Goal: Task Accomplishment & Management: Complete application form

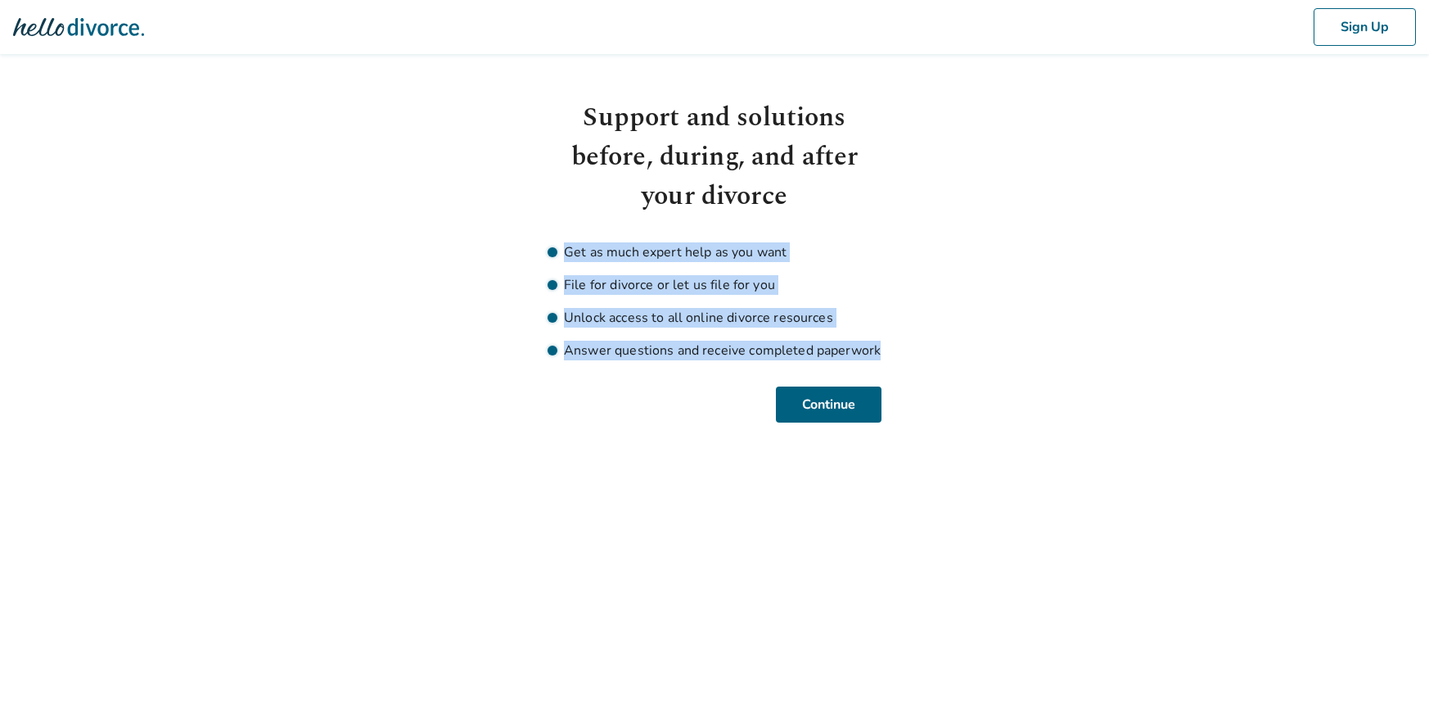
drag, startPoint x: 905, startPoint y: 356, endPoint x: 543, endPoint y: 249, distance: 377.4
click at [543, 249] on body "Sign Up Support and solutions before, during, and after your divorce Get as muc…" at bounding box center [714, 211] width 1429 height 422
click at [543, 249] on div "Support and solutions before, during, and after your divorce Get as much expert…" at bounding box center [715, 260] width 360 height 324
drag, startPoint x: 544, startPoint y: 247, endPoint x: 910, endPoint y: 368, distance: 385.5
click at [910, 368] on body "Sign Up Support and solutions before, during, and after your divorce Get as muc…" at bounding box center [714, 211] width 1429 height 422
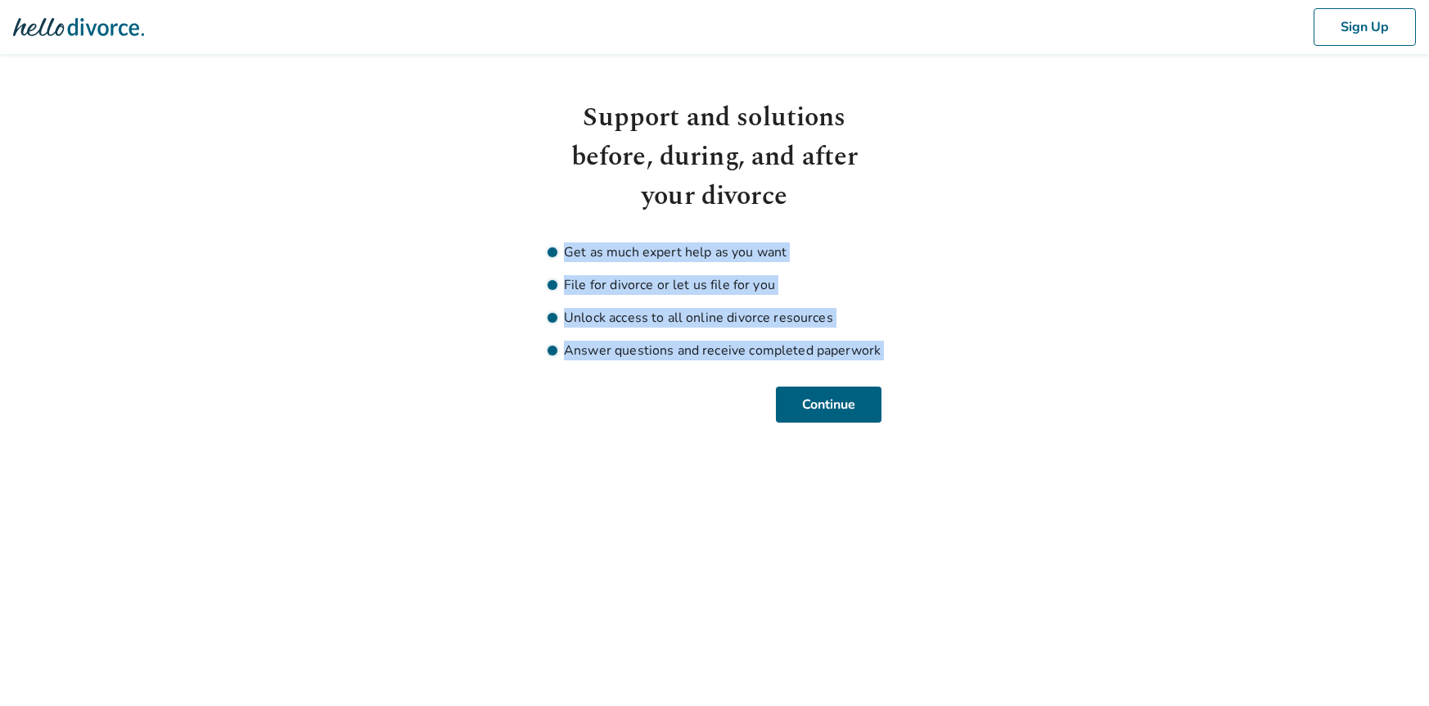
click at [913, 368] on body "Sign Up Support and solutions before, during, and after your divorce Get as muc…" at bounding box center [714, 211] width 1429 height 422
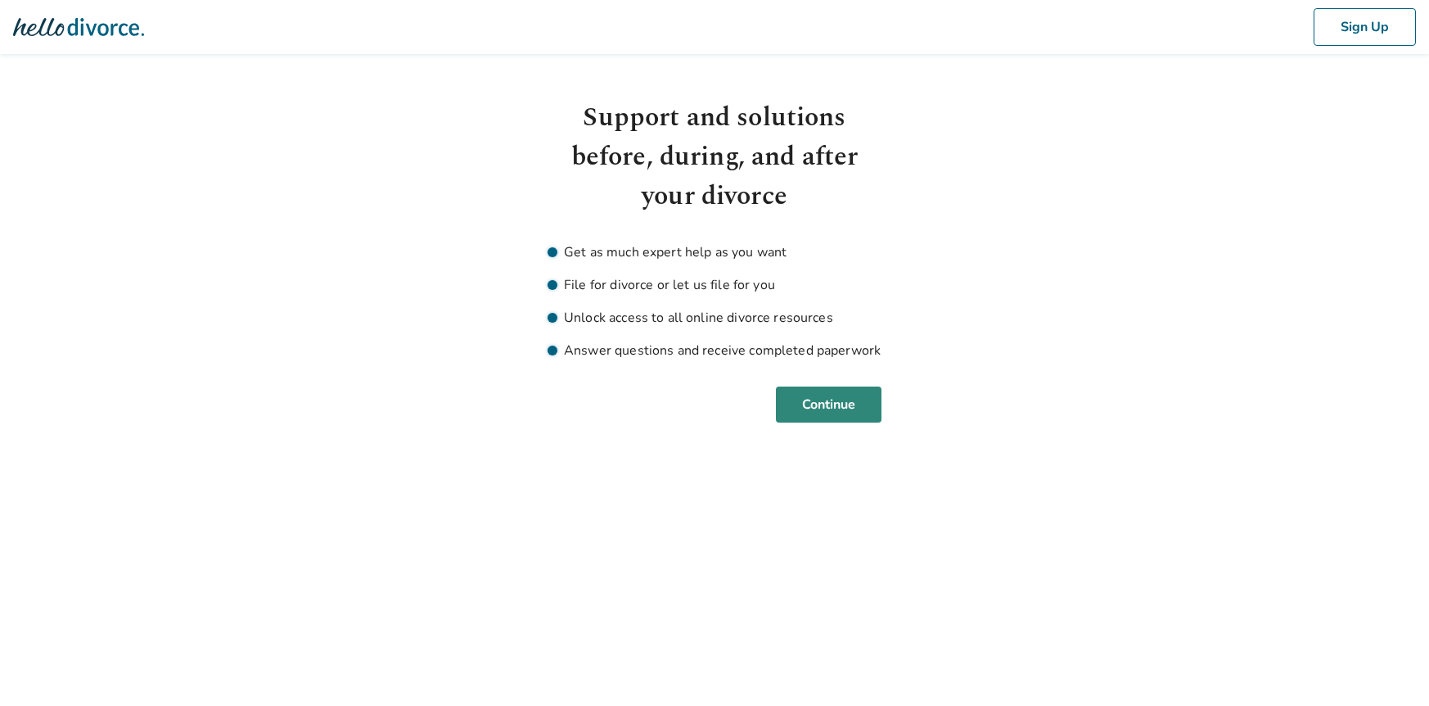
click at [853, 395] on button "Continue" at bounding box center [829, 404] width 106 height 36
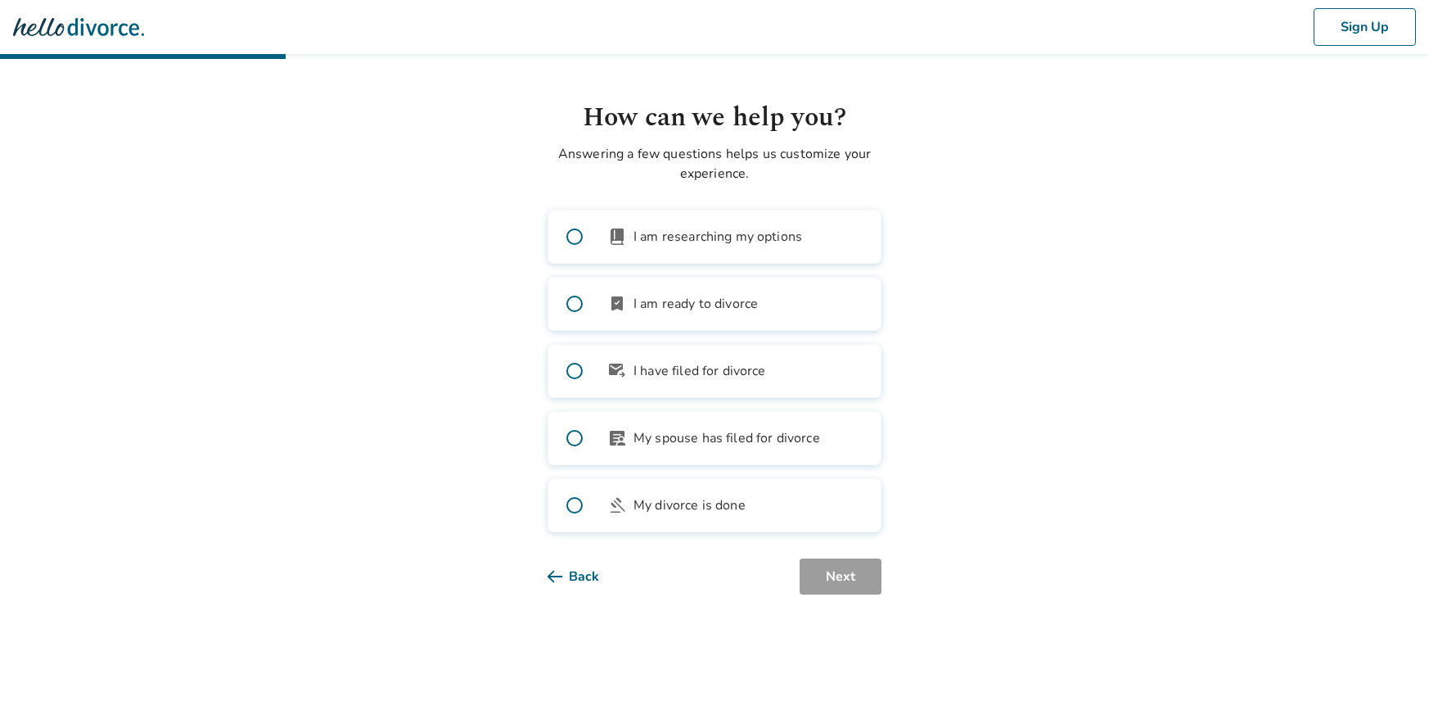
click at [653, 247] on label "book_2 I am researching my options" at bounding box center [715, 237] width 334 height 54
click at [856, 567] on button "Next" at bounding box center [841, 576] width 82 height 36
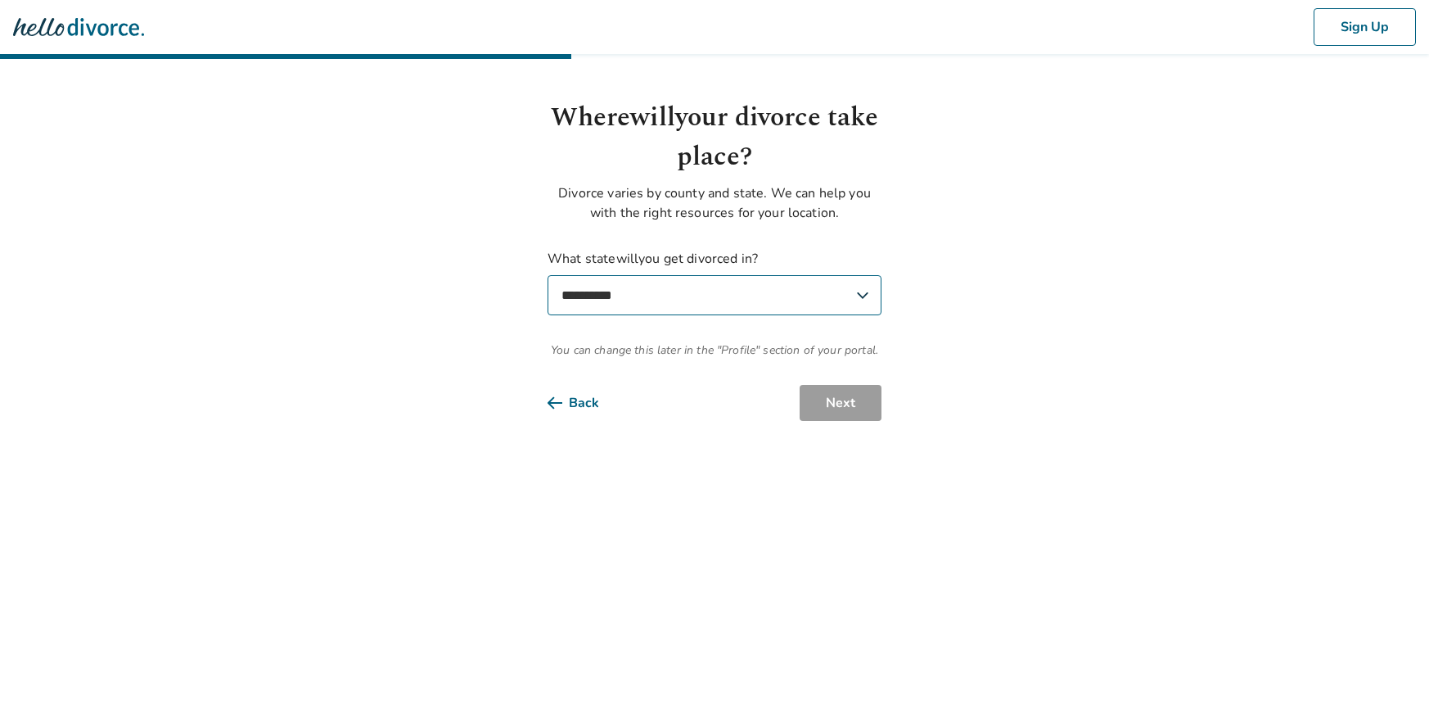
click at [680, 283] on select "**********" at bounding box center [715, 295] width 334 height 40
select select "**"
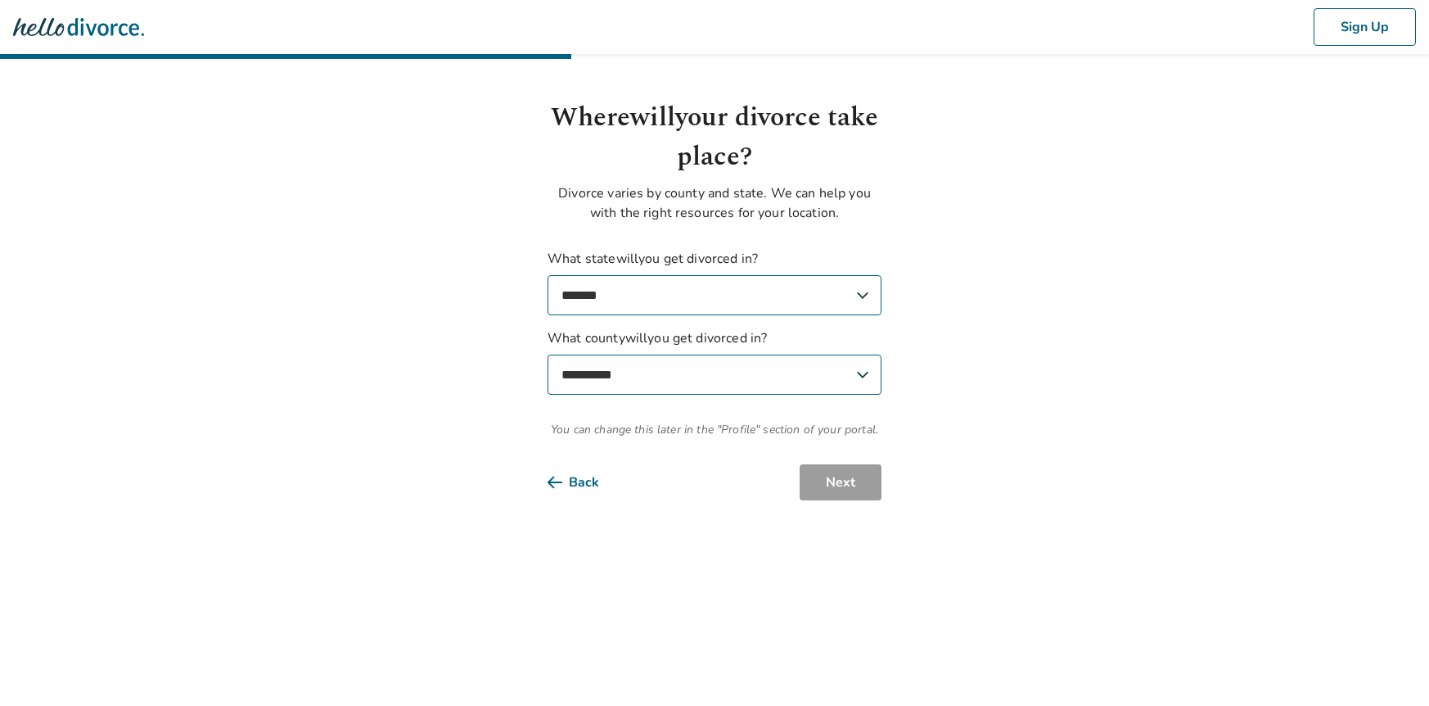
click at [767, 388] on select "**********" at bounding box center [715, 374] width 334 height 40
select select "*********"
click at [874, 472] on button "Next" at bounding box center [841, 482] width 82 height 36
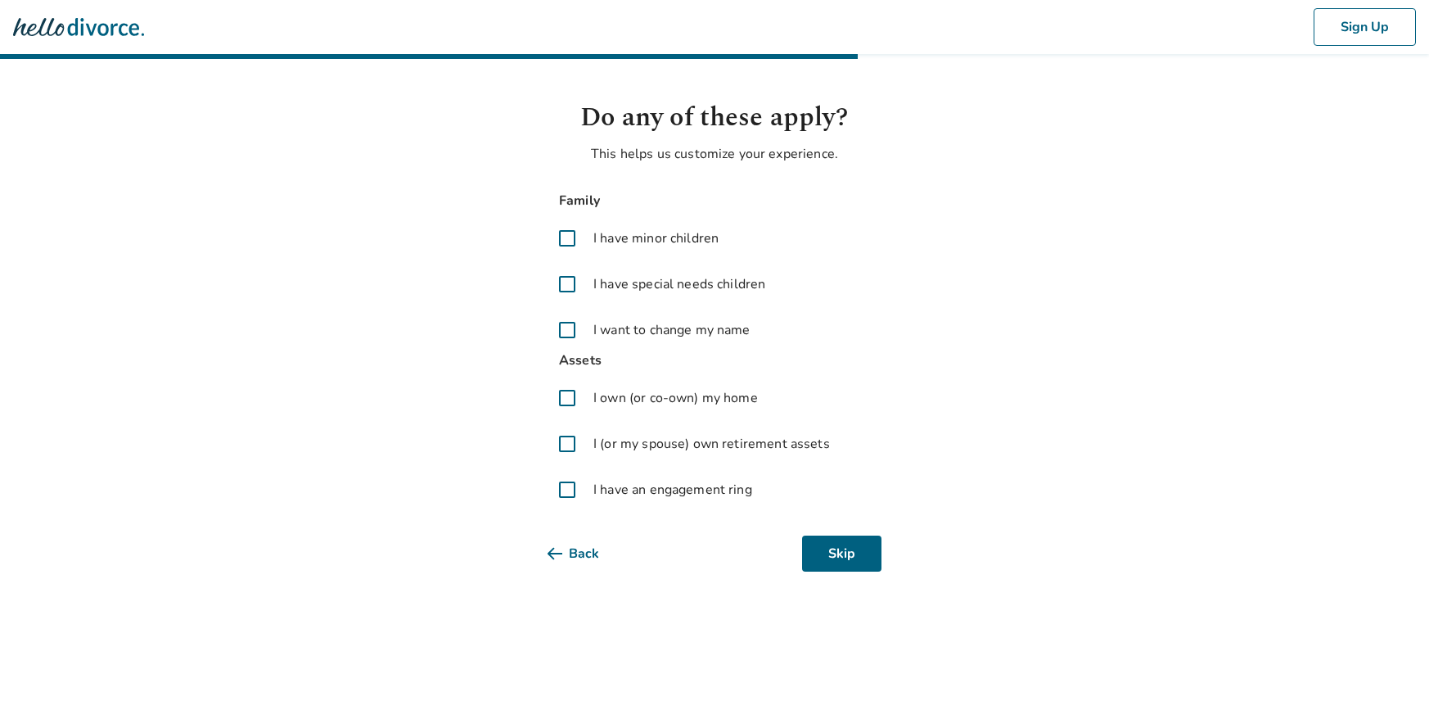
click at [688, 393] on span "I own (or co-own) my home" at bounding box center [676, 398] width 165 height 20
click at [731, 445] on span "I (or my spouse) own retirement assets" at bounding box center [712, 444] width 237 height 20
click at [852, 543] on button "Next" at bounding box center [841, 553] width 82 height 36
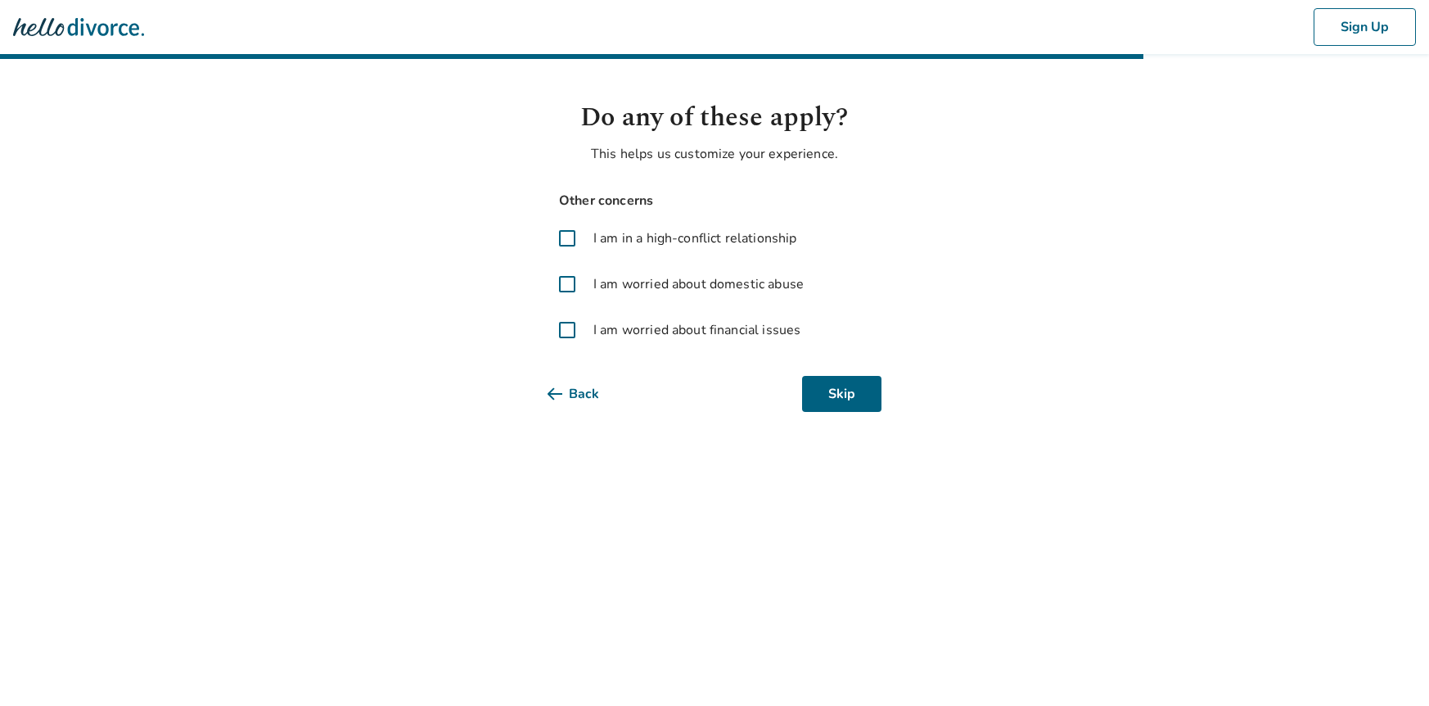
click at [707, 330] on span "I am worried about financial issues" at bounding box center [697, 330] width 207 height 20
click at [842, 397] on button "Next" at bounding box center [841, 394] width 82 height 36
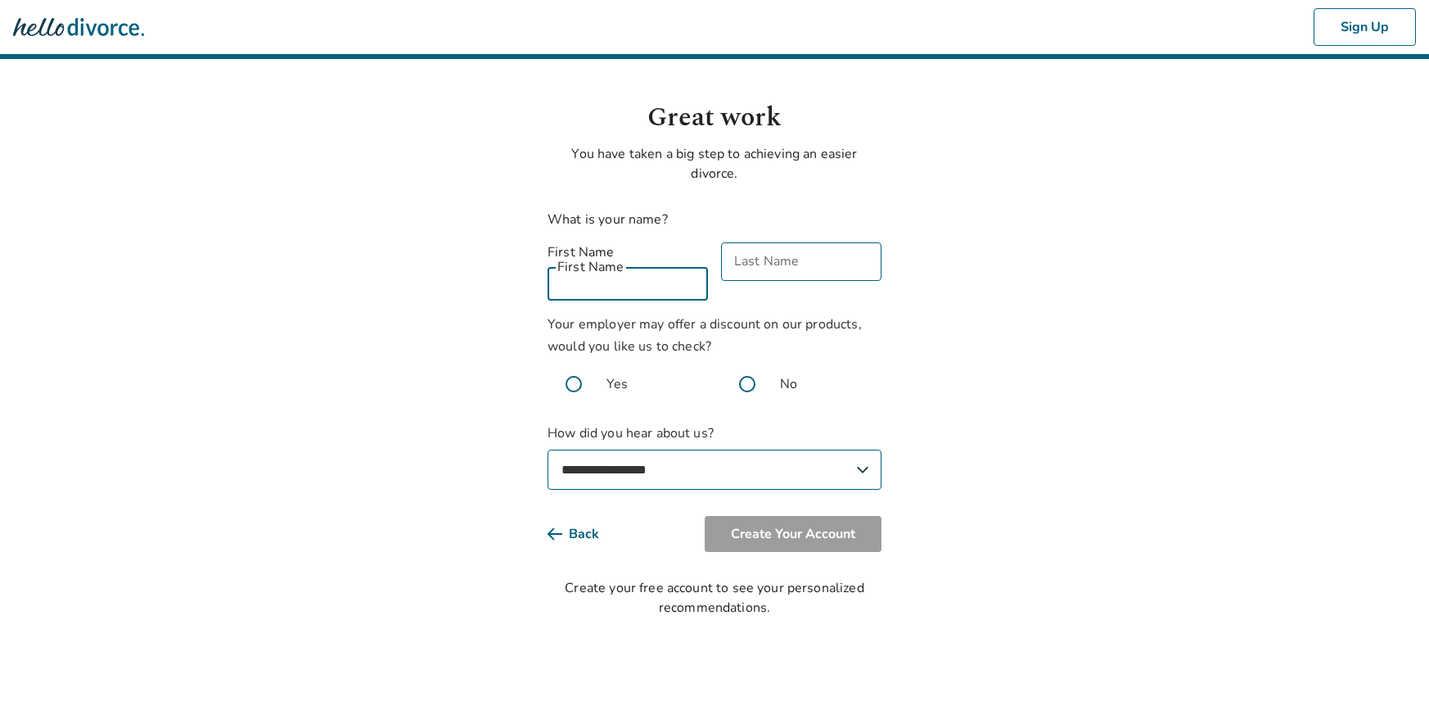
click at [616, 262] on input "First Name" at bounding box center [628, 281] width 160 height 38
type input "*********"
type input "*******"
click at [645, 315] on span "Your employer may offer a discount on our products, would you like us to check?" at bounding box center [705, 335] width 314 height 40
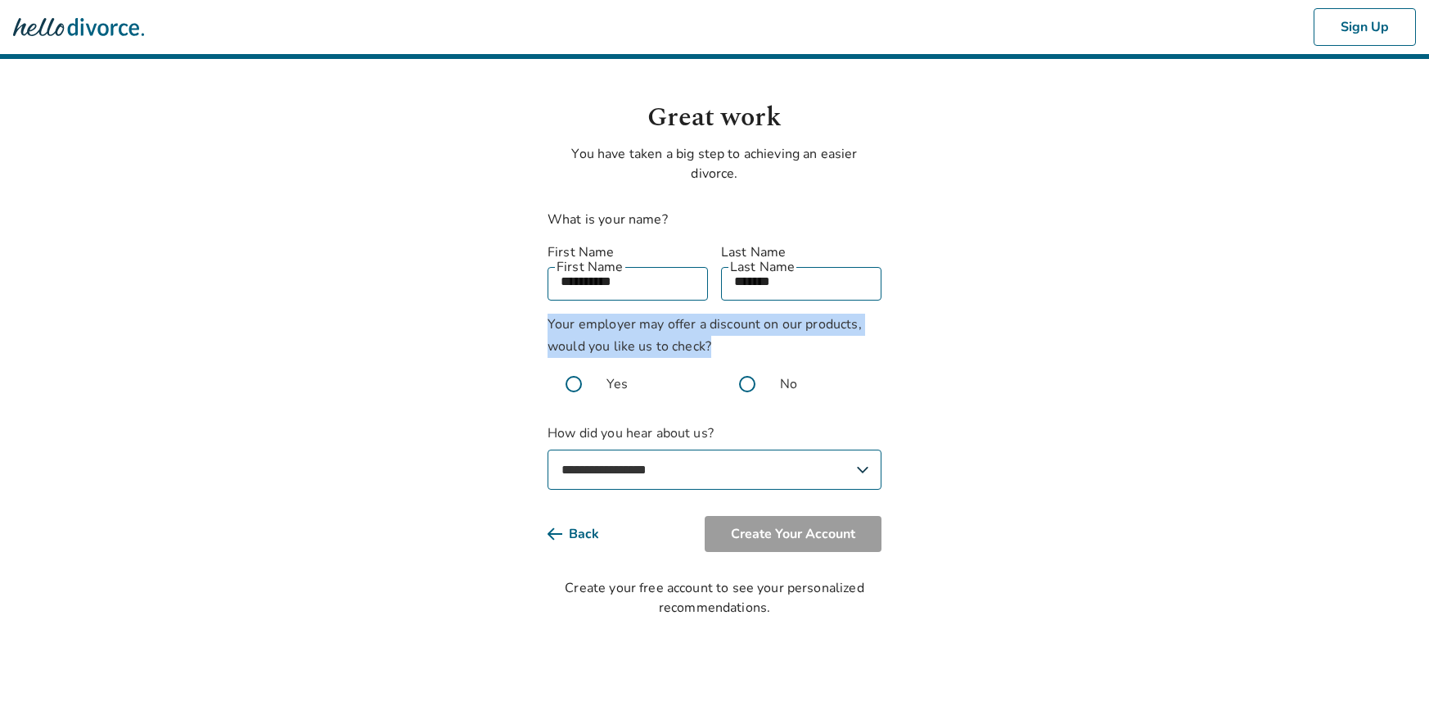
drag, startPoint x: 645, startPoint y: 311, endPoint x: 658, endPoint y: 317, distance: 14.3
click at [645, 315] on span "Your employer may offer a discount on our products, would you like us to check?" at bounding box center [705, 335] width 314 height 40
drag, startPoint x: 658, startPoint y: 317, endPoint x: 688, endPoint y: 323, distance: 30.2
click at [659, 317] on span "Your employer may offer a discount on our products, would you like us to check?" at bounding box center [705, 335] width 314 height 40
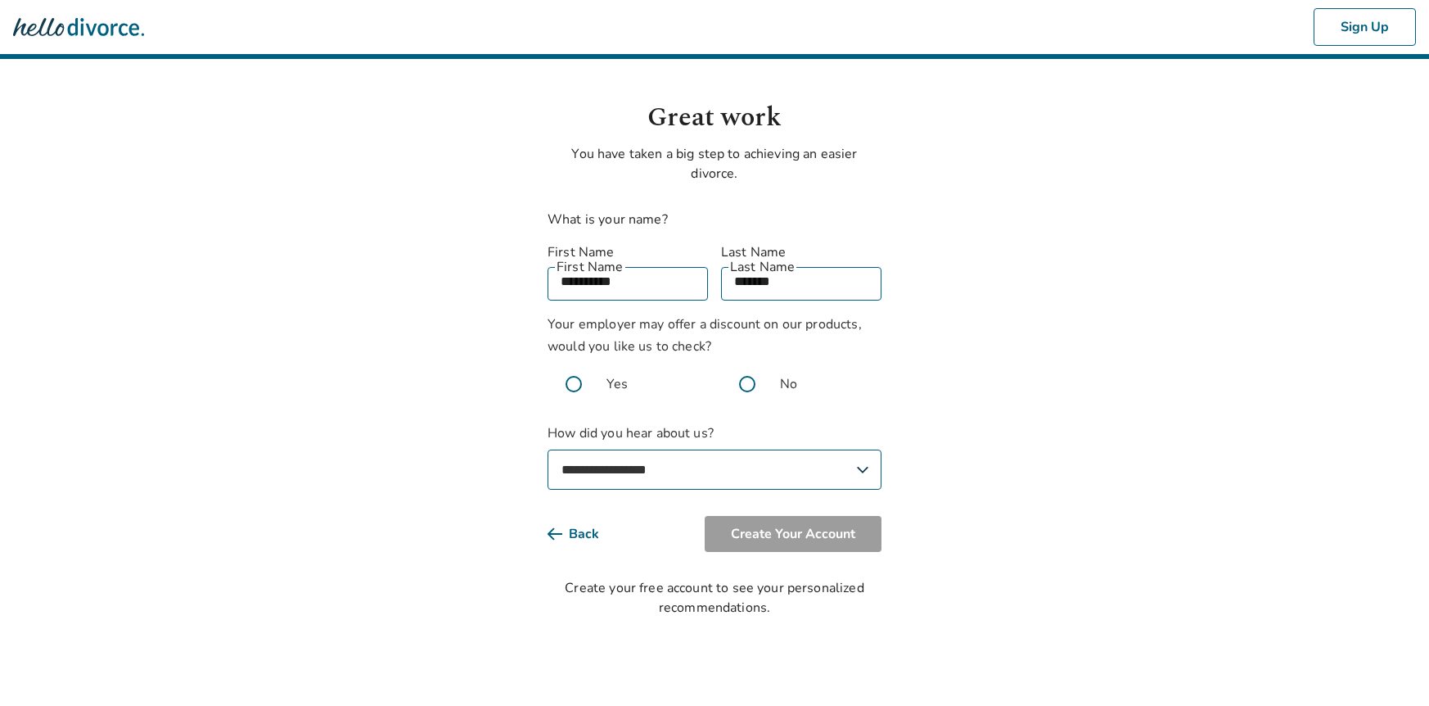
click at [625, 374] on span "Yes" at bounding box center [617, 384] width 21 height 20
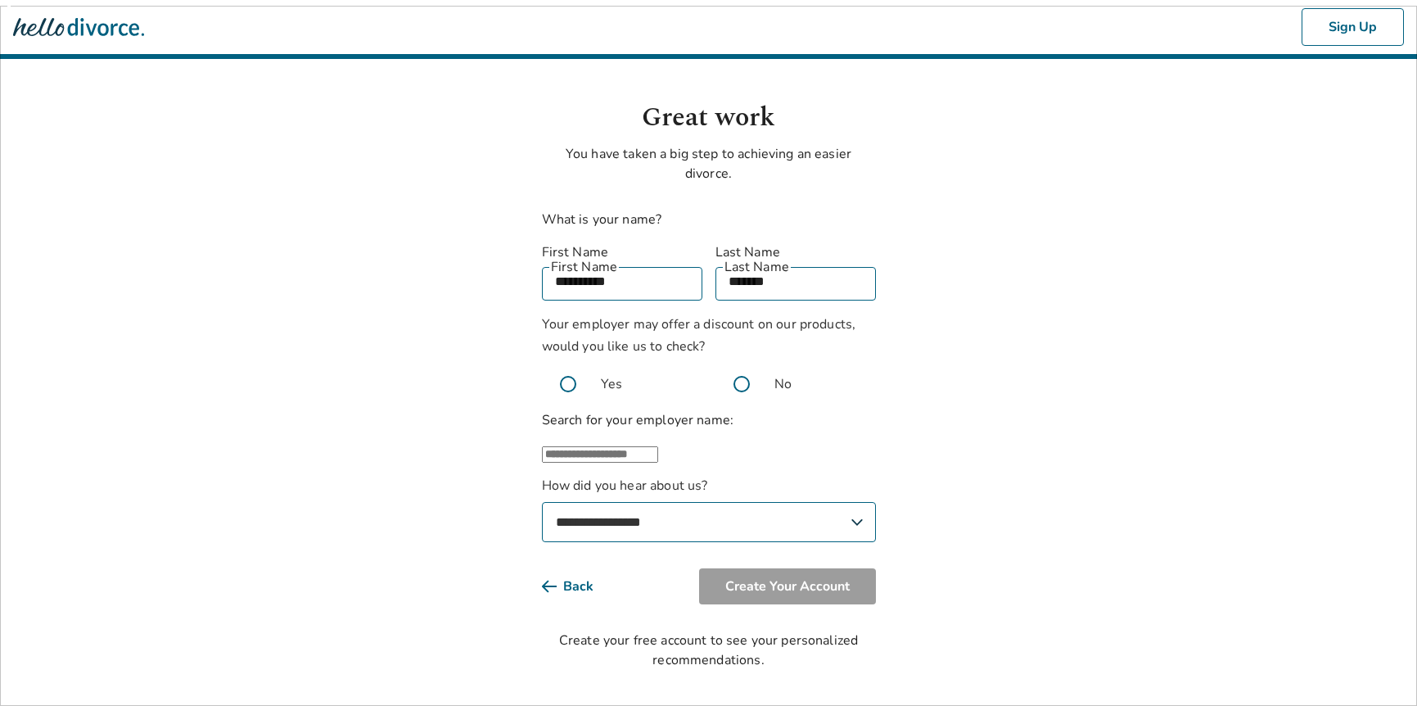
click at [658, 461] on input "text" at bounding box center [600, 454] width 116 height 16
type input "**********"
click at [748, 361] on span at bounding box center [742, 384] width 52 height 52
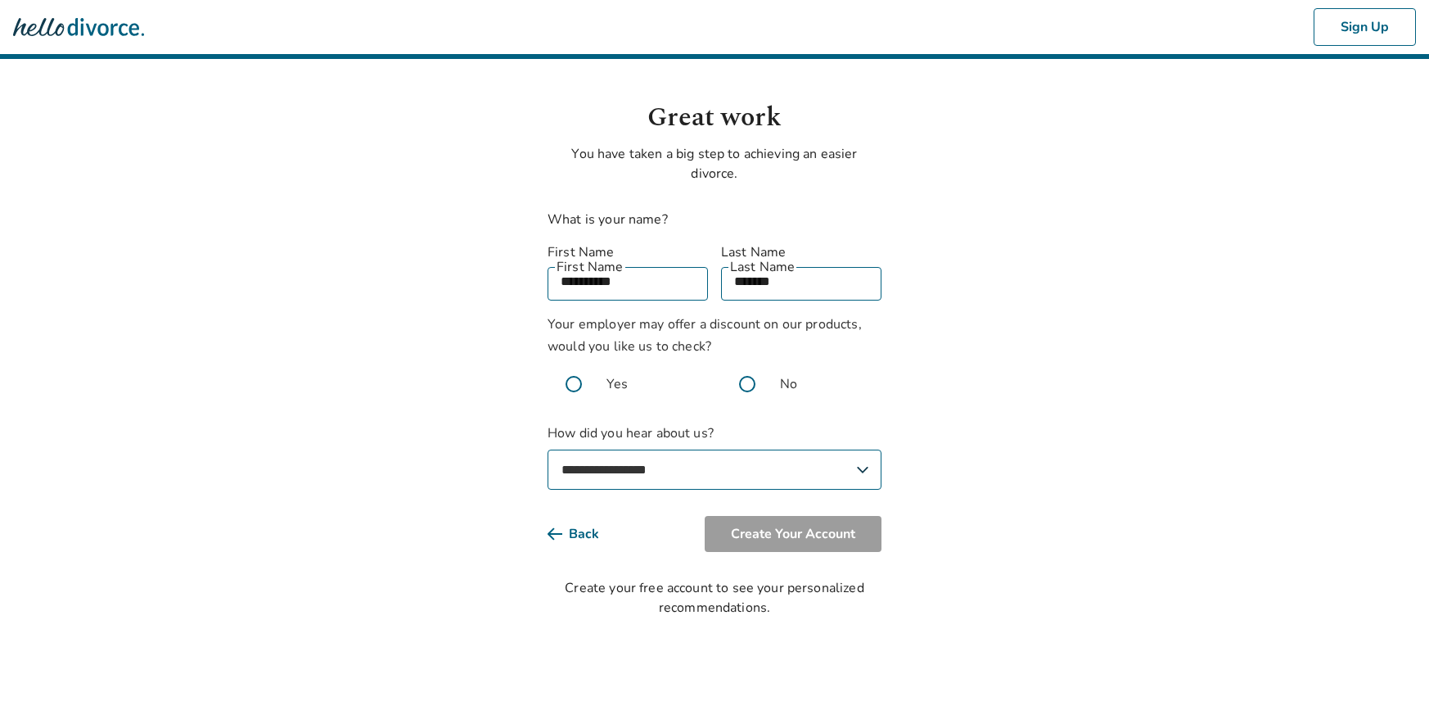
click at [743, 368] on span at bounding box center [747, 384] width 52 height 52
click at [702, 449] on select "**********" at bounding box center [715, 469] width 334 height 40
select select "**********"
click at [806, 525] on button "Create Your Account" at bounding box center [793, 534] width 177 height 36
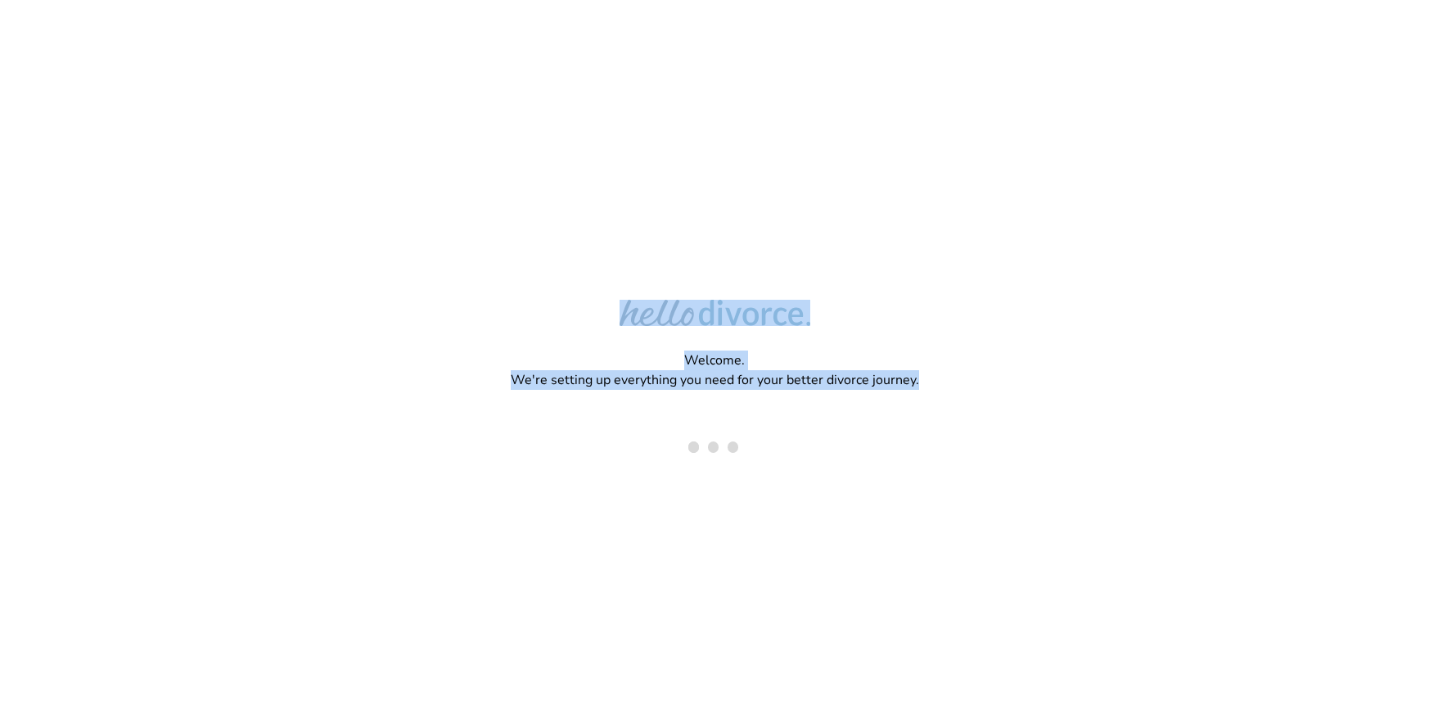
drag, startPoint x: 725, startPoint y: 503, endPoint x: 577, endPoint y: 283, distance: 265.0
click at [577, 284] on div "Welcome. We're setting up everything you need for your better divorce journey." at bounding box center [714, 299] width 1429 height 599
click at [577, 283] on div "Welcome. We're setting up everything you need for your better divorce journey." at bounding box center [714, 299] width 1429 height 599
drag, startPoint x: 577, startPoint y: 283, endPoint x: 842, endPoint y: 349, distance: 272.4
click at [840, 348] on div "Welcome. We're setting up everything you need for your better divorce journey." at bounding box center [714, 299] width 1429 height 599
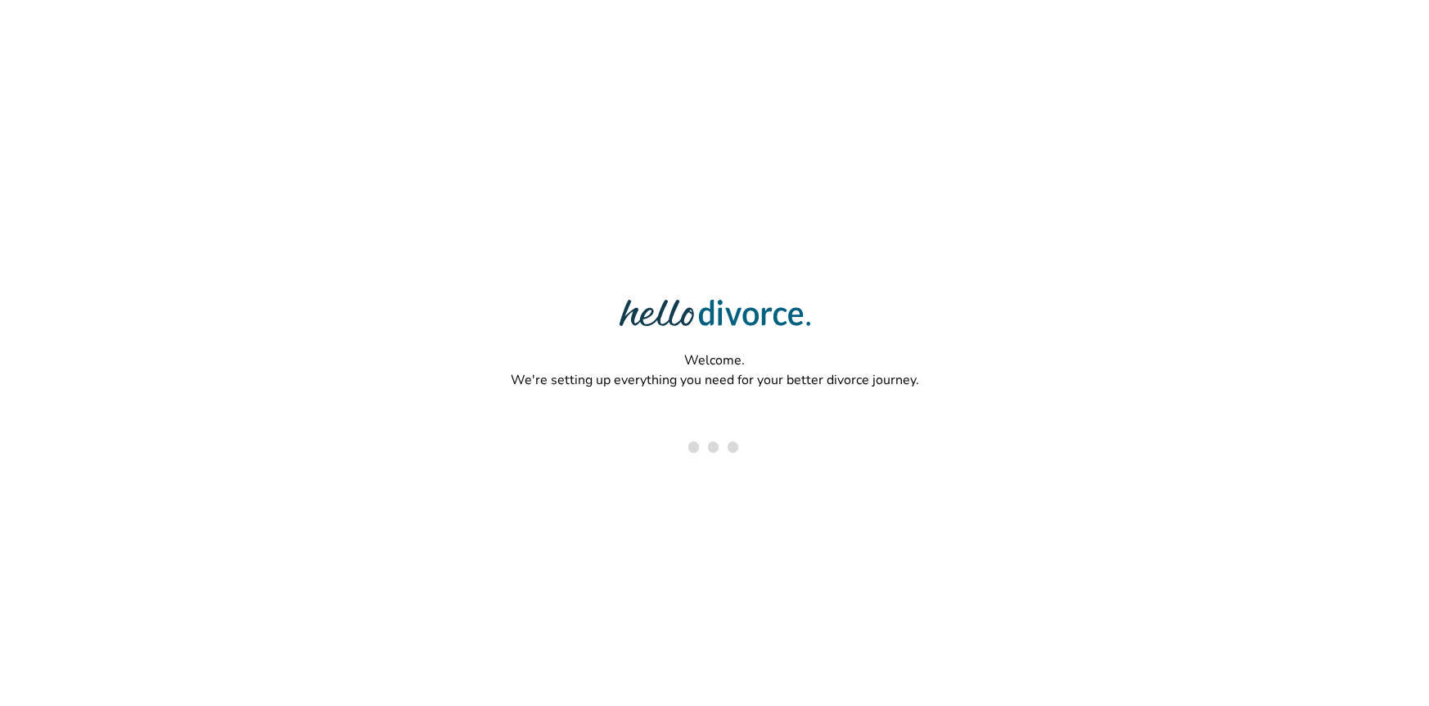
drag, startPoint x: 860, startPoint y: 353, endPoint x: 873, endPoint y: 364, distance: 16.8
click at [860, 353] on p "Welcome. We're setting up everything you need for your better divorce journey." at bounding box center [715, 370] width 422 height 52
drag, startPoint x: 934, startPoint y: 388, endPoint x: 650, endPoint y: 362, distance: 285.3
click at [651, 362] on div "Welcome. We're setting up everything you need for your better divorce journey." at bounding box center [714, 299] width 1429 height 599
click at [650, 362] on p "Welcome. We're setting up everything you need for your better divorce journey." at bounding box center [715, 370] width 422 height 52
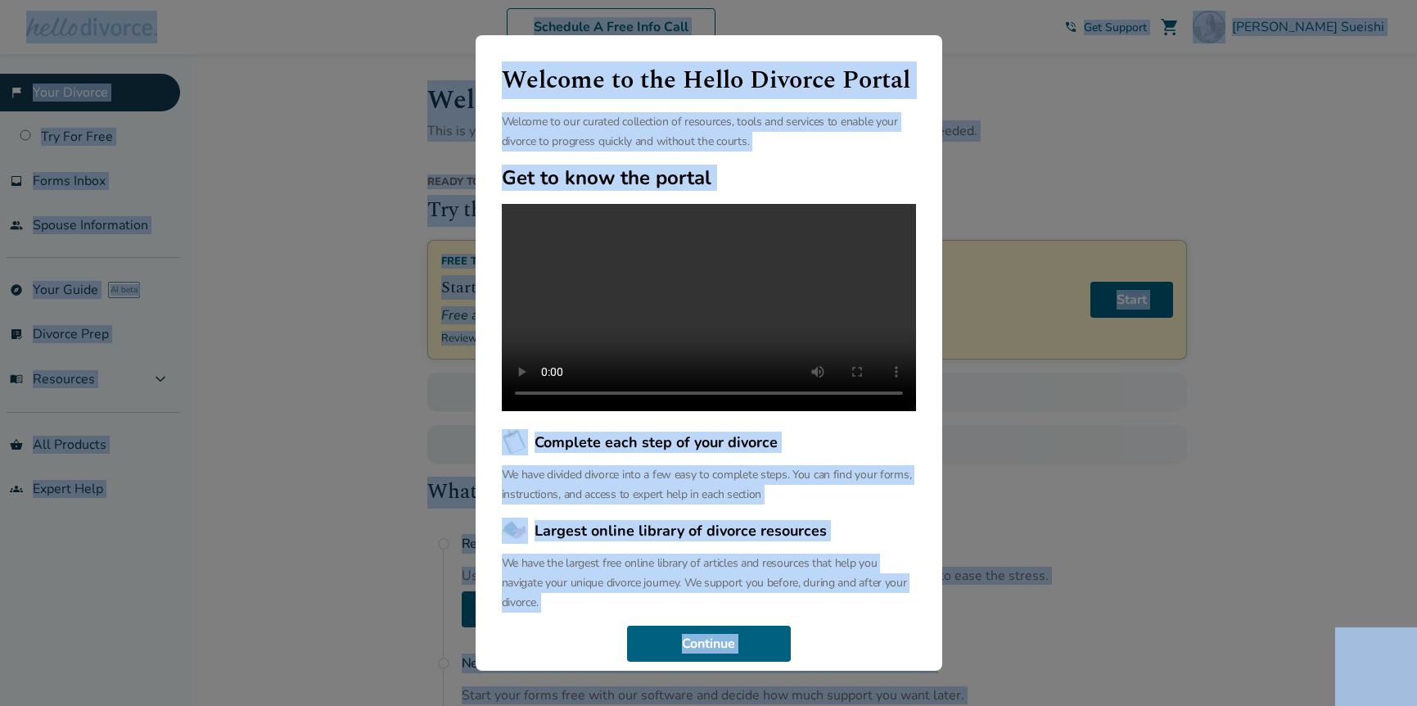
click at [333, 366] on div "Welcome to the Hello Divorce Portal Welcome to our curated collection of resour…" at bounding box center [708, 353] width 1417 height 706
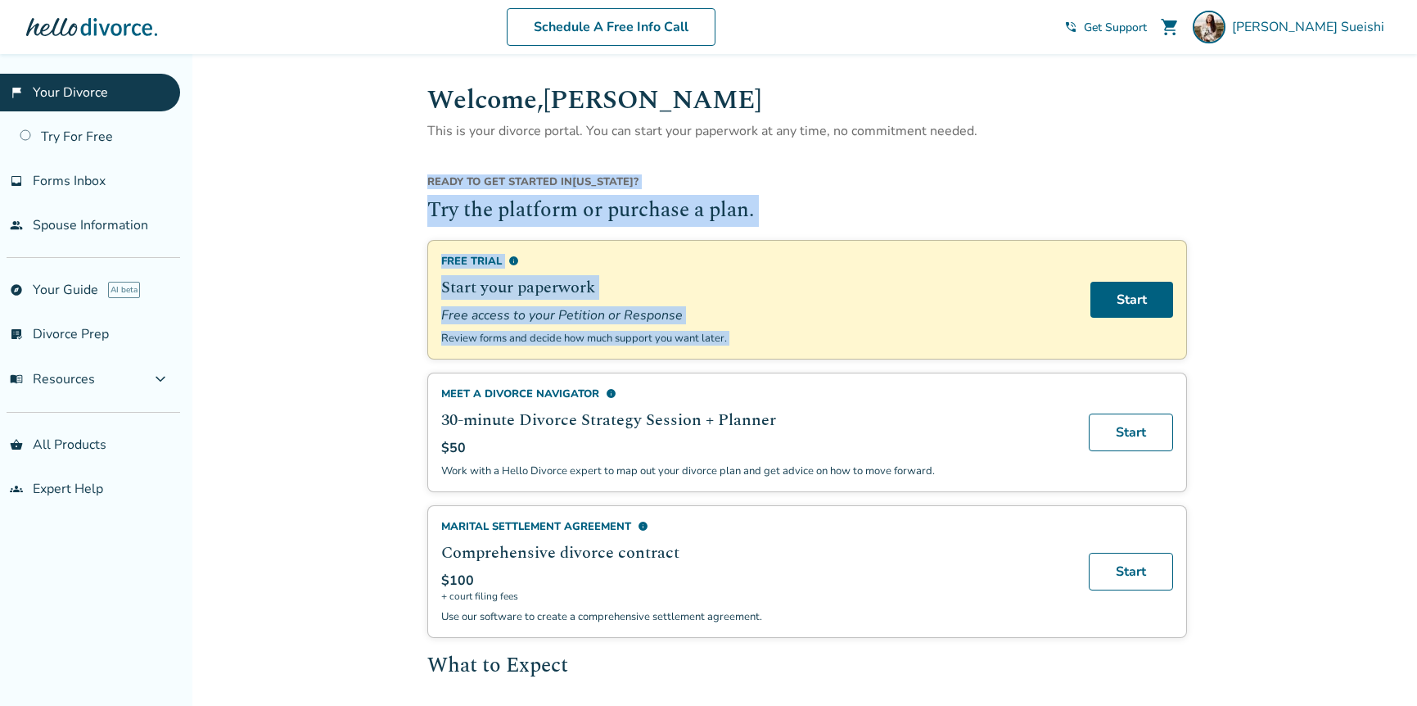
drag, startPoint x: 1068, startPoint y: 173, endPoint x: 1260, endPoint y: 258, distance: 210.4
drag, startPoint x: 1276, startPoint y: 328, endPoint x: 607, endPoint y: 192, distance: 682.7
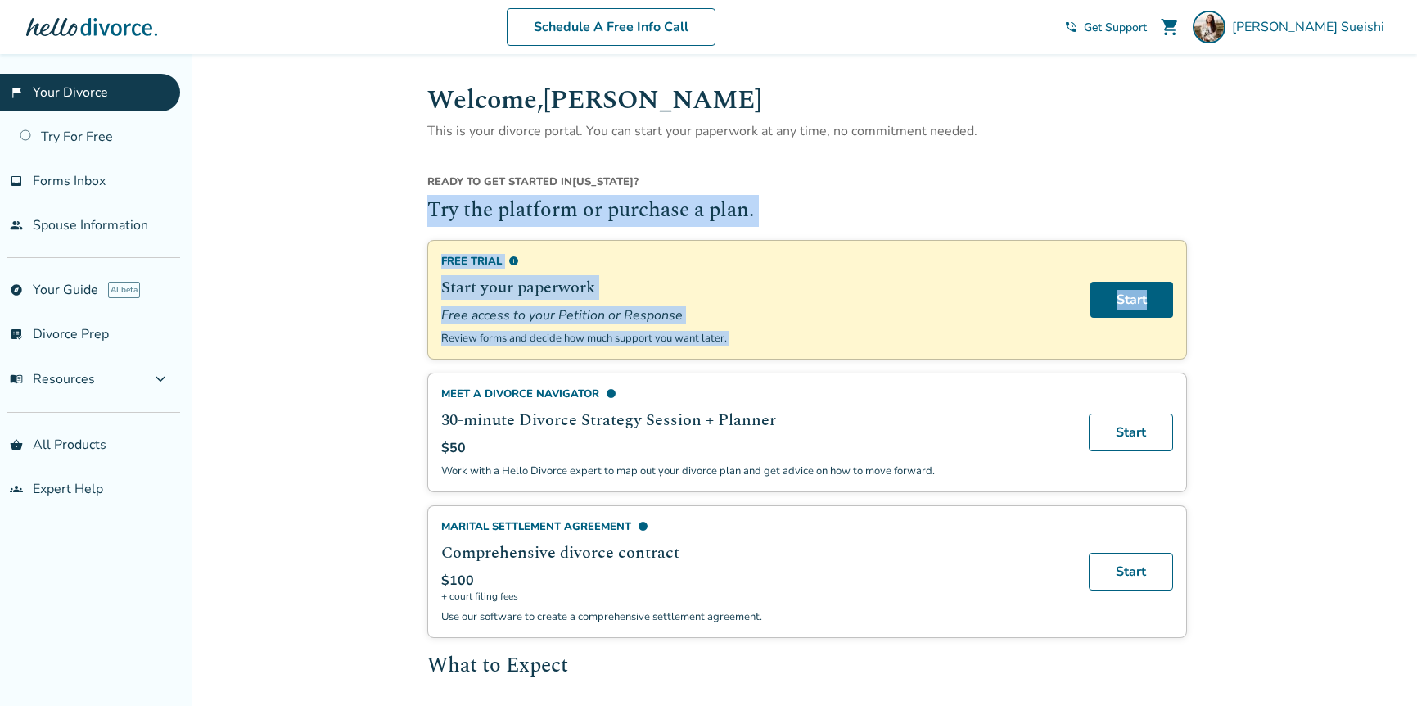
click at [604, 192] on div "Ready to get started in [US_STATE] ?" at bounding box center [807, 184] width 760 height 21
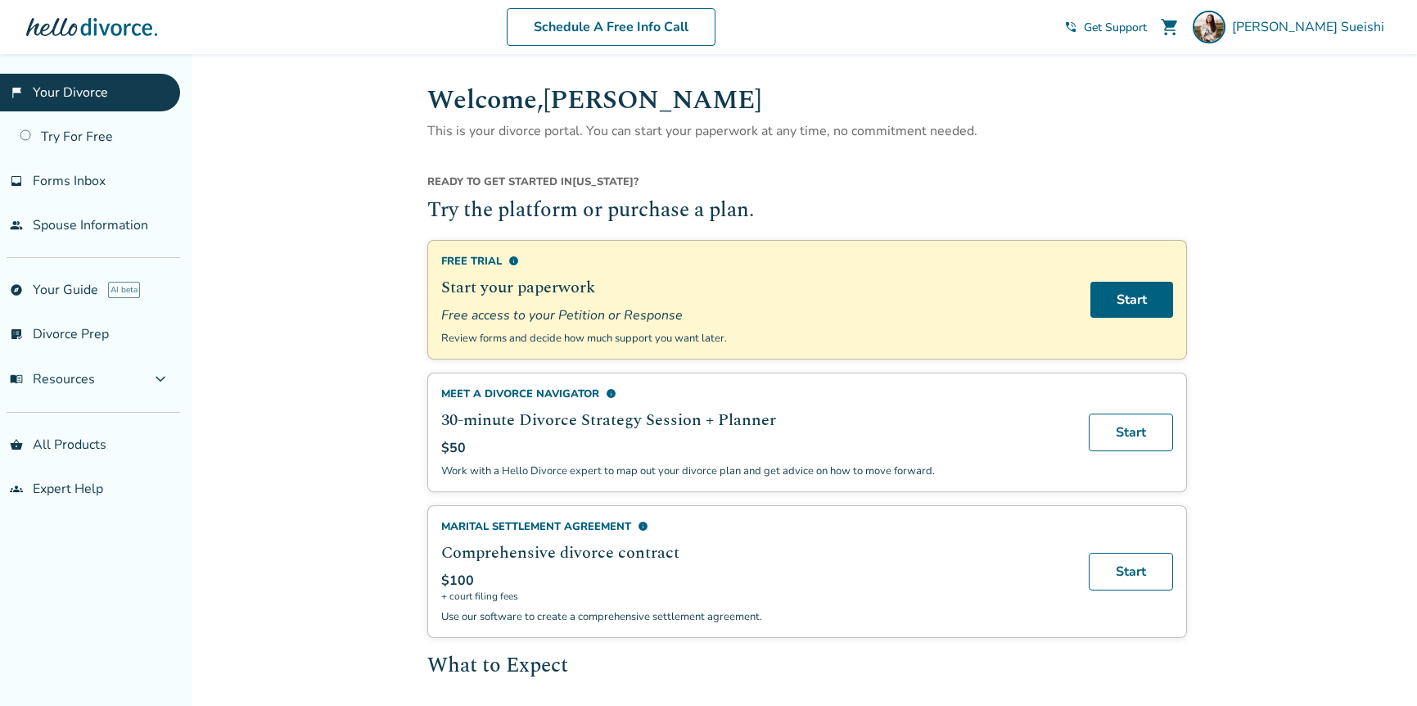
click at [604, 192] on div "Ready to get started in [US_STATE] ?" at bounding box center [807, 184] width 760 height 21
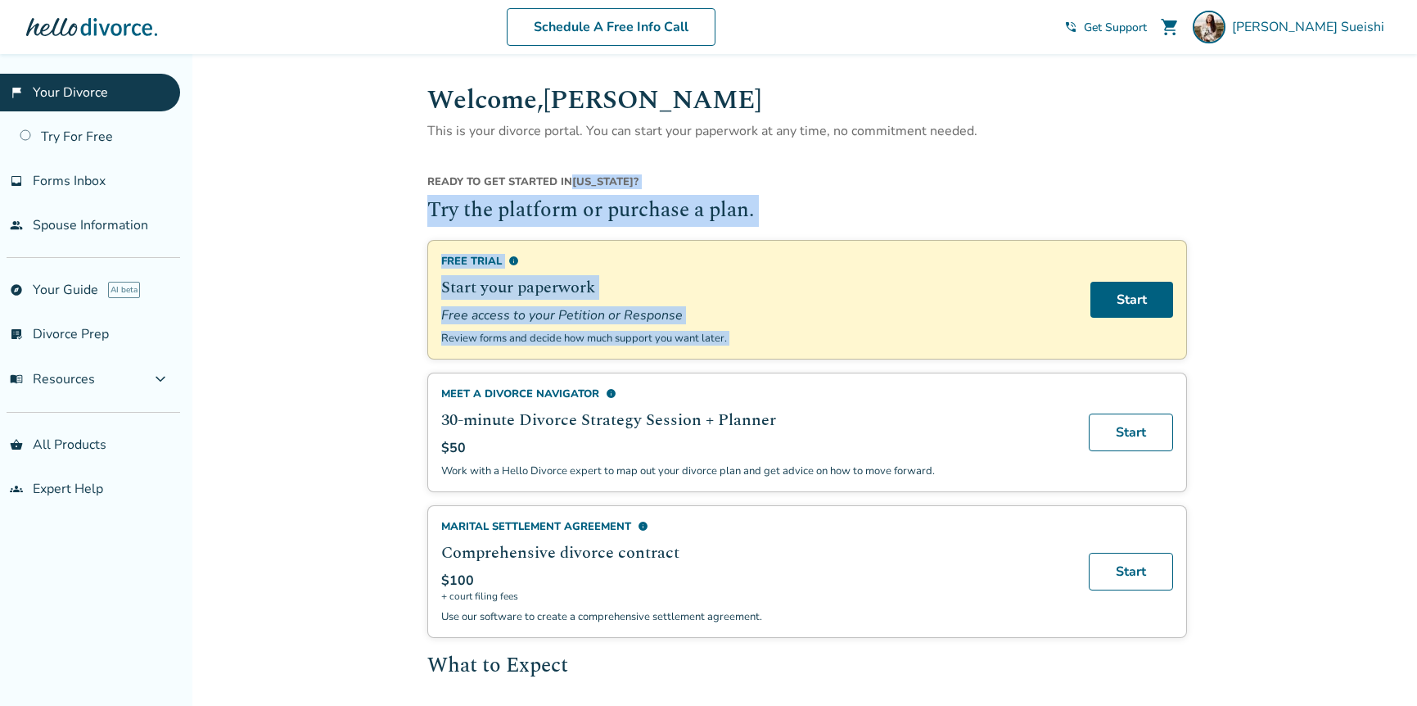
drag, startPoint x: 604, startPoint y: 192, endPoint x: 647, endPoint y: 337, distance: 151.8
click at [646, 336] on div "Ready to get started in [US_STATE] ? Try the platform or purchase a plan. Free …" at bounding box center [807, 405] width 760 height 463
click at [647, 337] on p "Review forms and decide how much support you want later." at bounding box center [756, 338] width 630 height 15
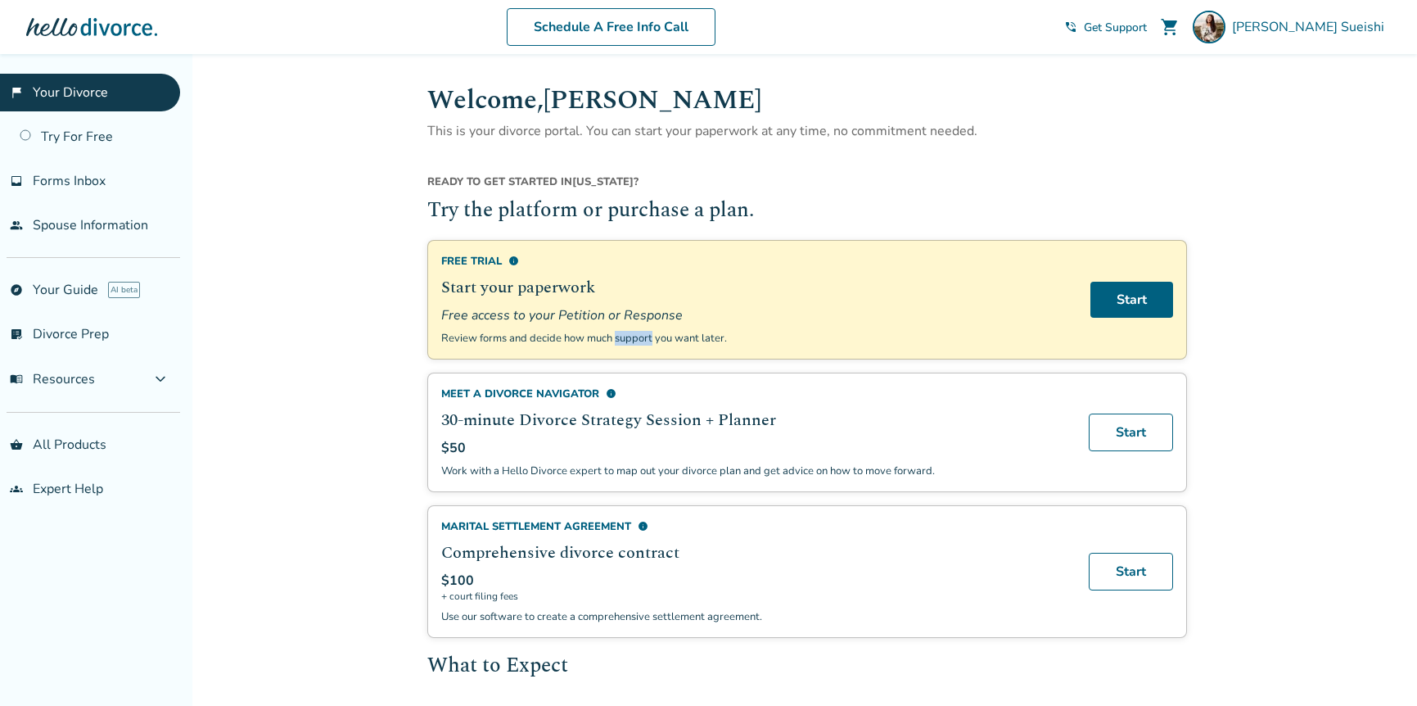
click at [647, 337] on p "Review forms and decide how much support you want later." at bounding box center [756, 338] width 630 height 15
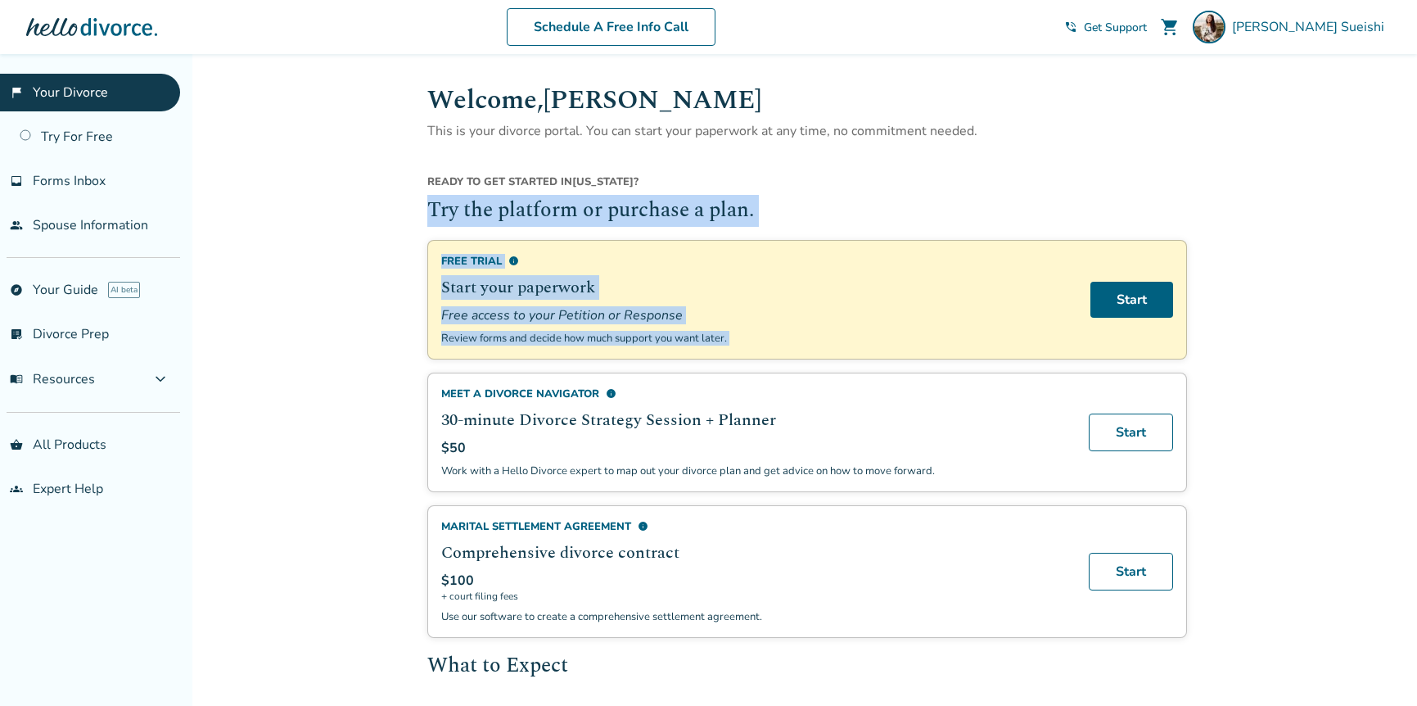
drag, startPoint x: 647, startPoint y: 337, endPoint x: 603, endPoint y: 218, distance: 127.2
click at [605, 221] on div "Ready to get started in [US_STATE] ? Try the platform or purchase a plan. Free …" at bounding box center [807, 405] width 760 height 463
click at [603, 218] on h2 "Try the platform or purchase a plan." at bounding box center [807, 211] width 760 height 31
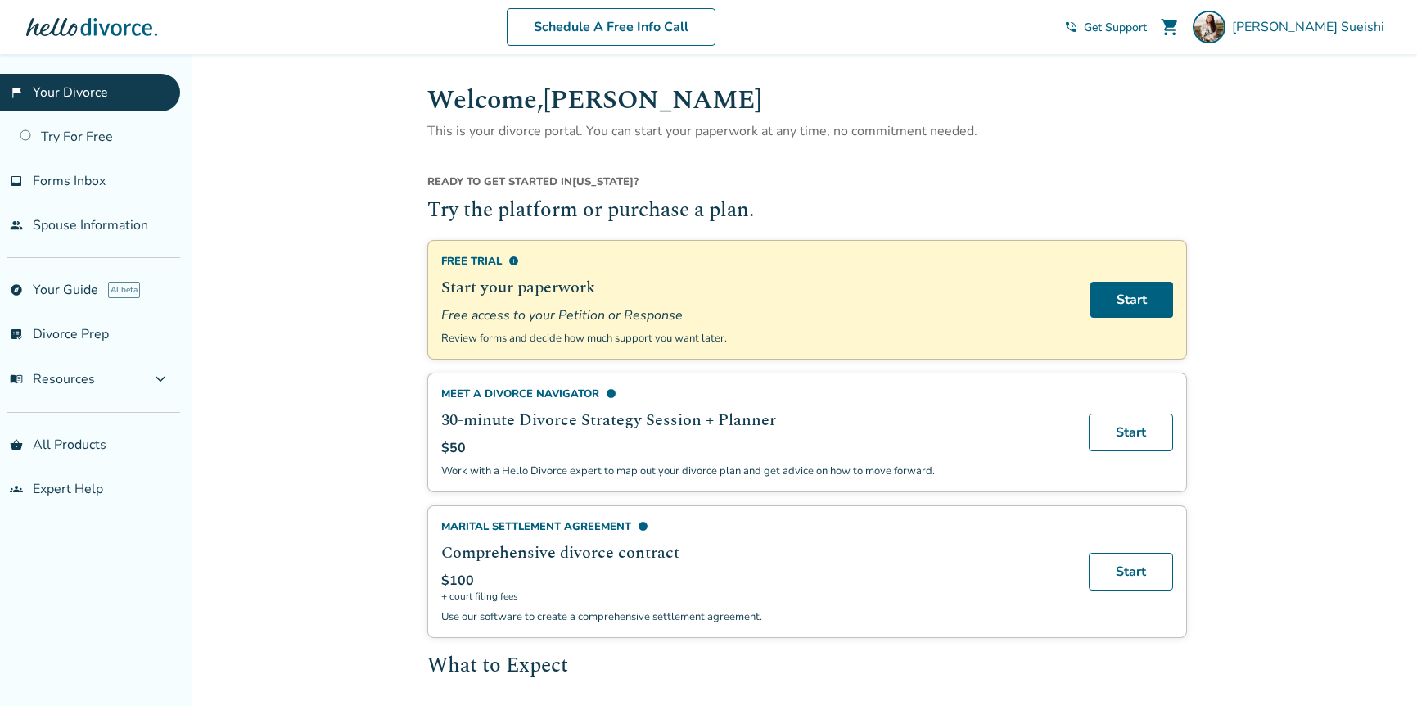
click at [558, 418] on h2 "30-minute Divorce Strategy Session + Planner" at bounding box center [755, 420] width 628 height 25
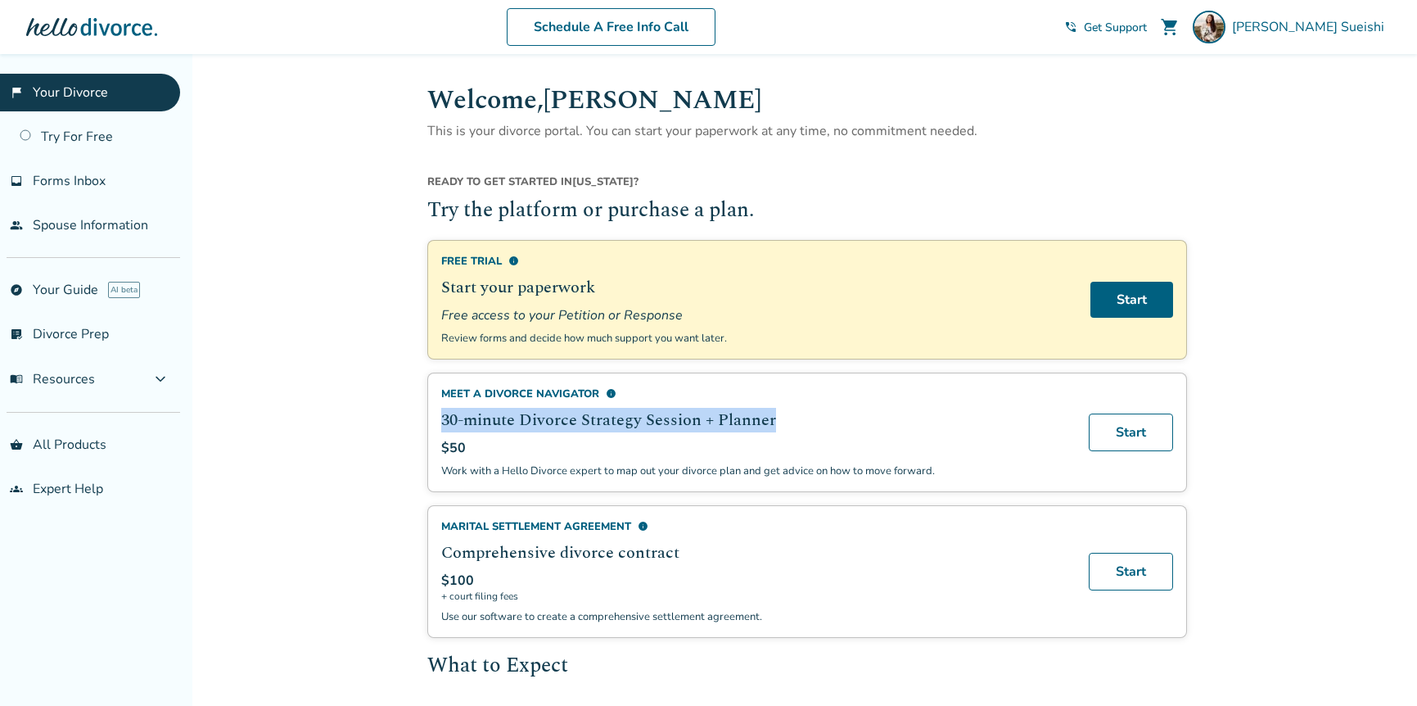
click at [558, 418] on h2 "30-minute Divorce Strategy Session + Planner" at bounding box center [755, 420] width 628 height 25
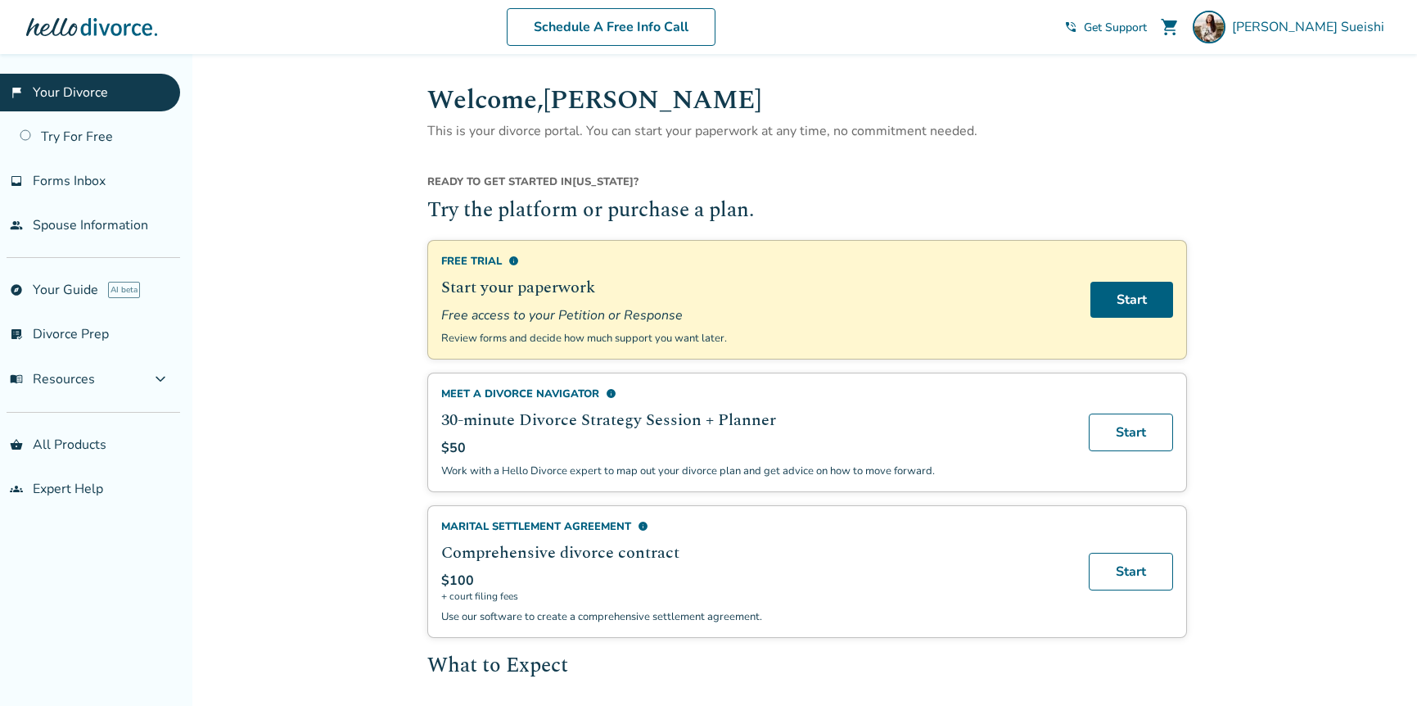
click at [693, 292] on h2 "Start your paperwork" at bounding box center [756, 287] width 630 height 25
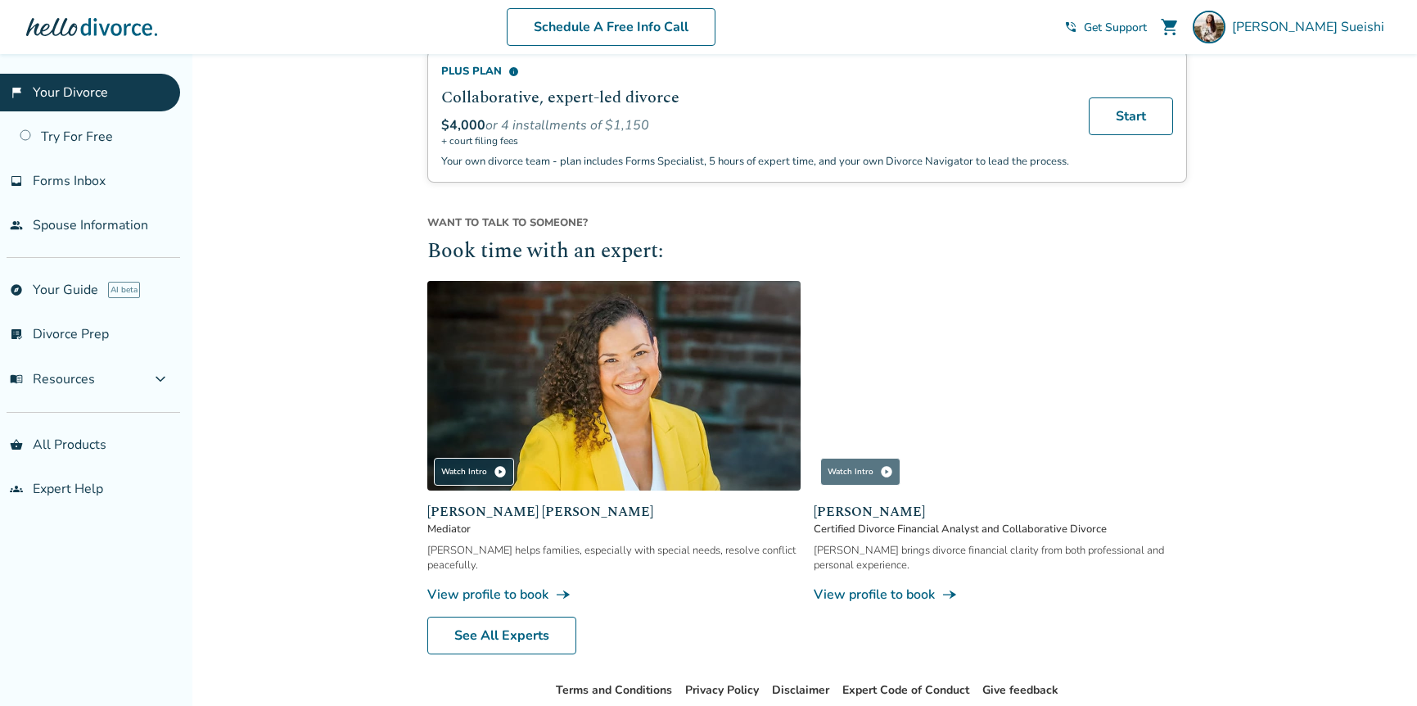
scroll to position [1370, 0]
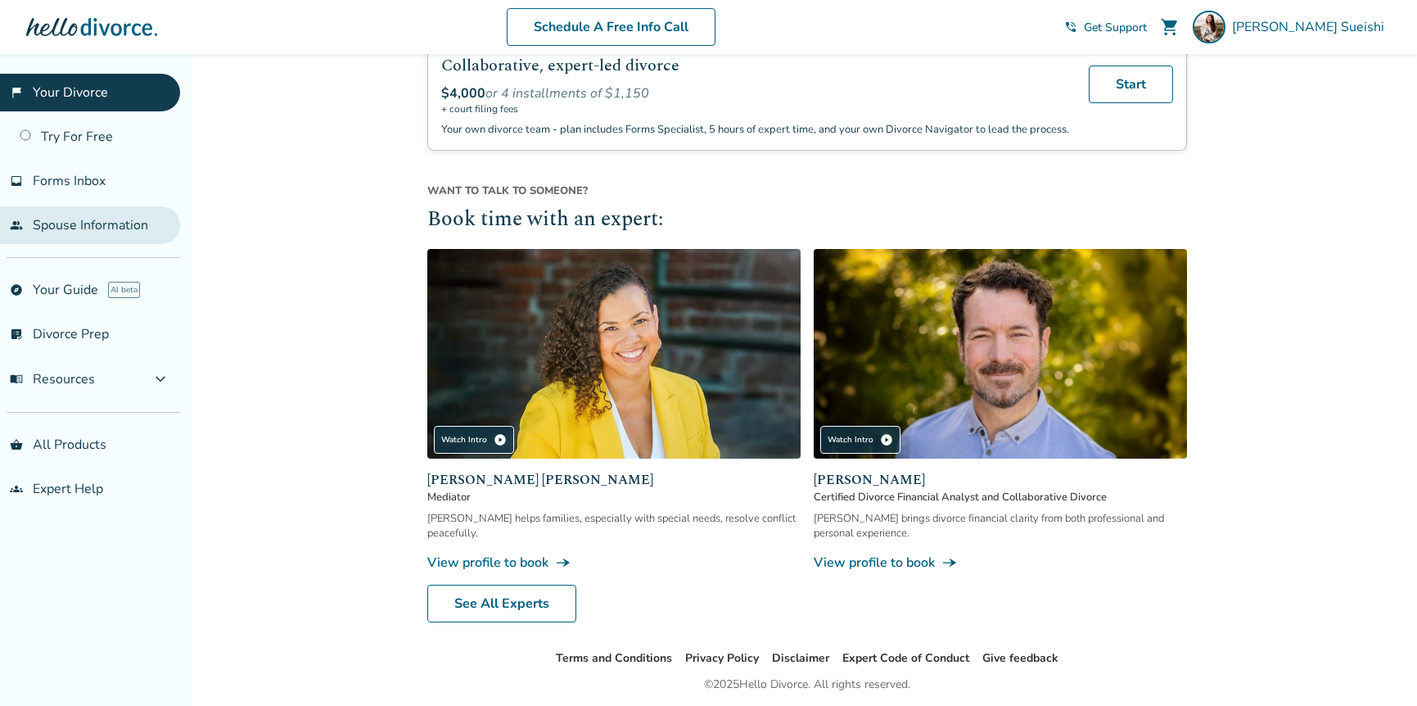
click at [89, 220] on link "people Spouse Information" at bounding box center [90, 225] width 180 height 38
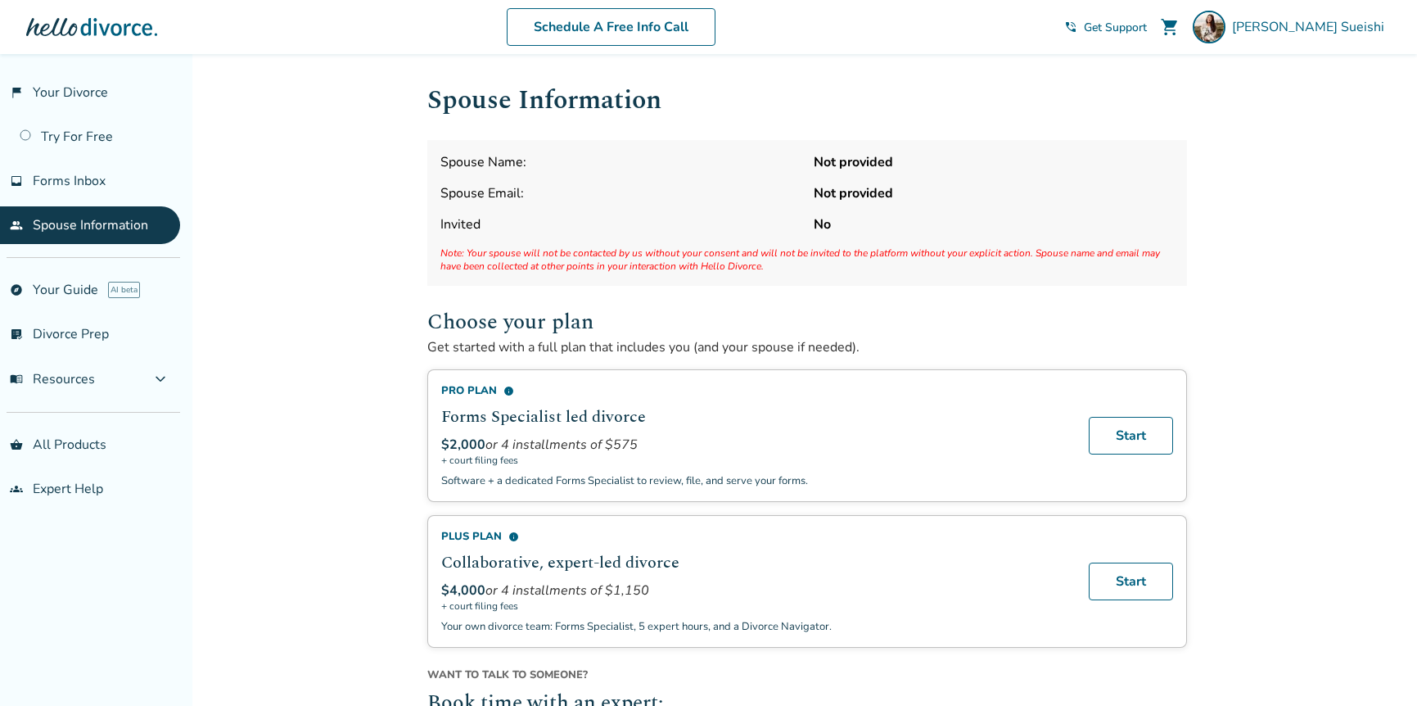
click at [831, 188] on strong "Not provided" at bounding box center [994, 193] width 360 height 18
click at [90, 124] on link "Try For Free" at bounding box center [90, 137] width 180 height 38
click at [93, 97] on link "flag_2 Your Divorce" at bounding box center [90, 93] width 180 height 38
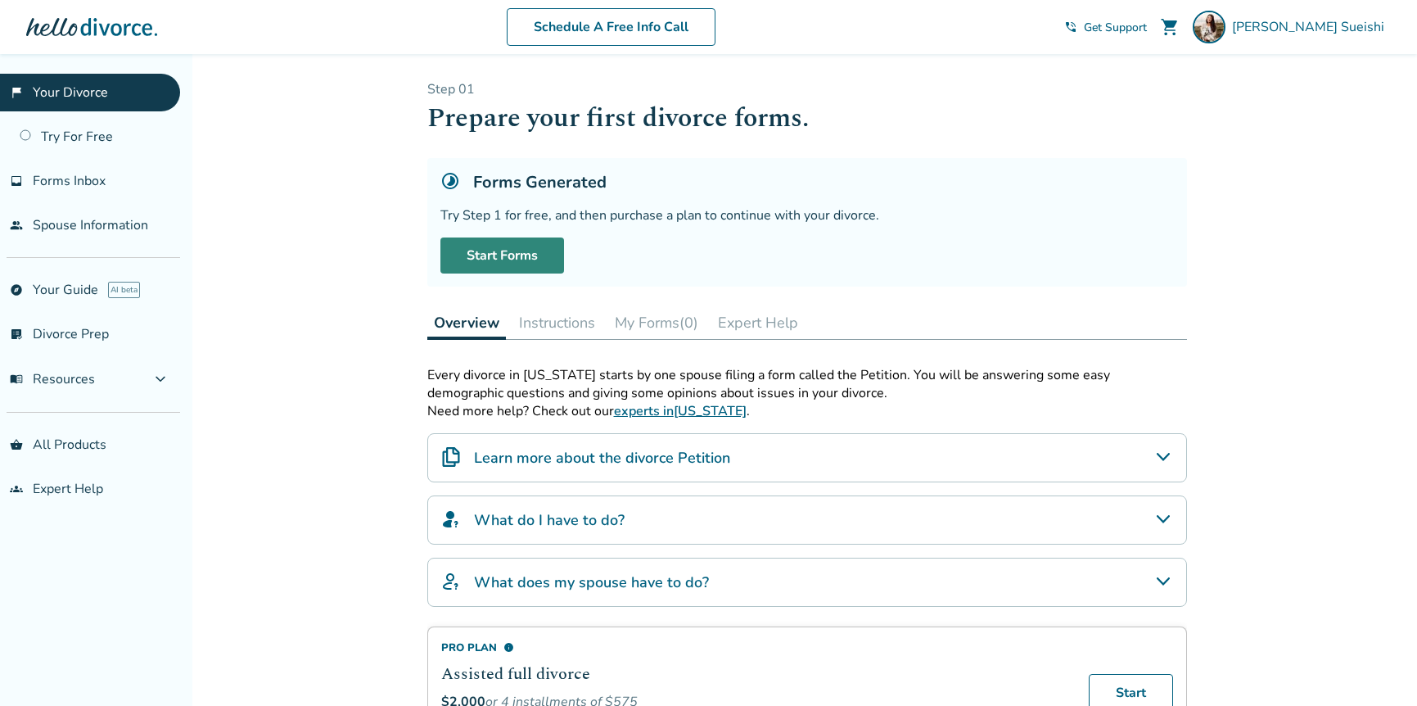
click at [531, 264] on link "Start Forms" at bounding box center [502, 255] width 124 height 36
